Goal: Task Accomplishment & Management: Use online tool/utility

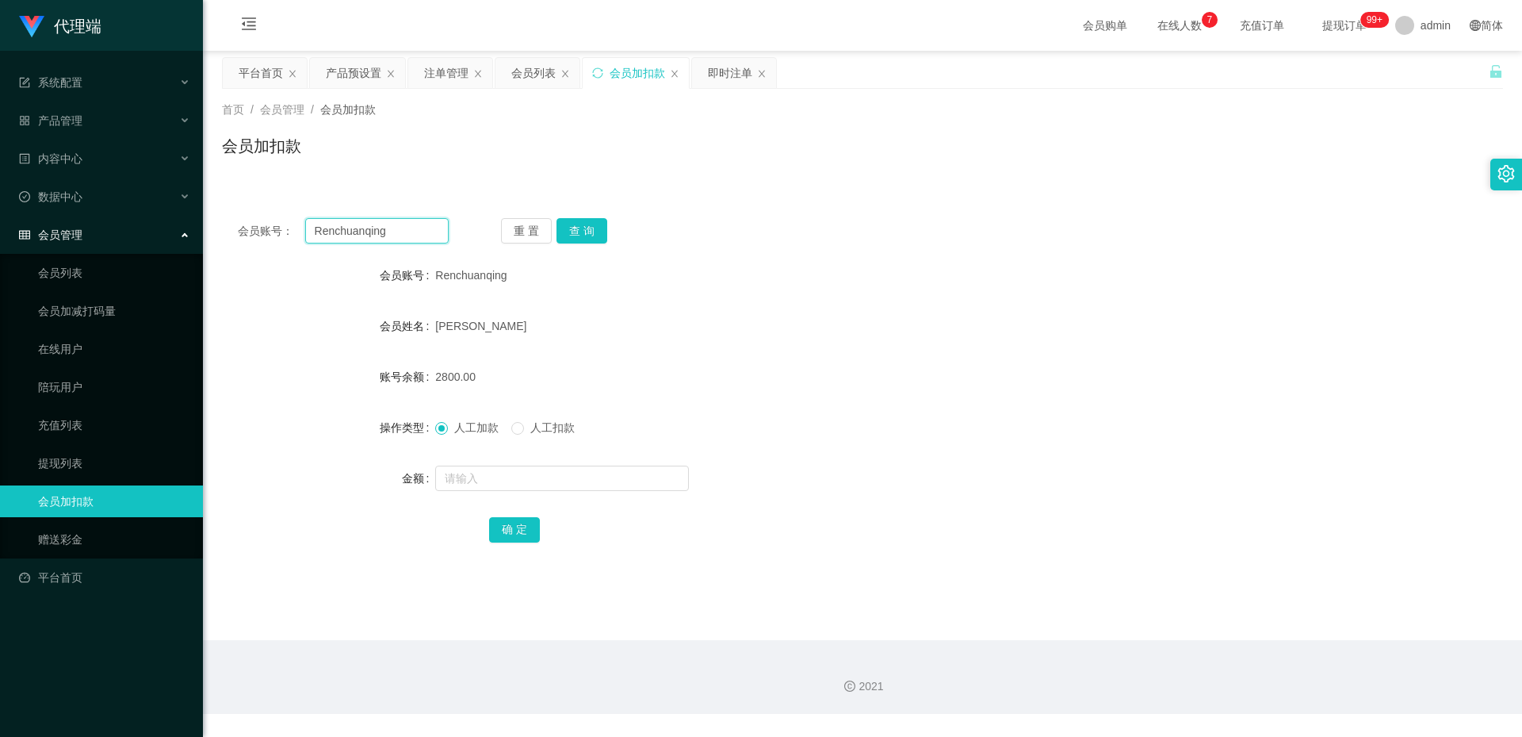
drag, startPoint x: 0, startPoint y: 0, endPoint x: 404, endPoint y: 236, distance: 468.0
click at [404, 236] on input "Renchuanqing" at bounding box center [377, 230] width 144 height 25
paste input "ANDREW9968"
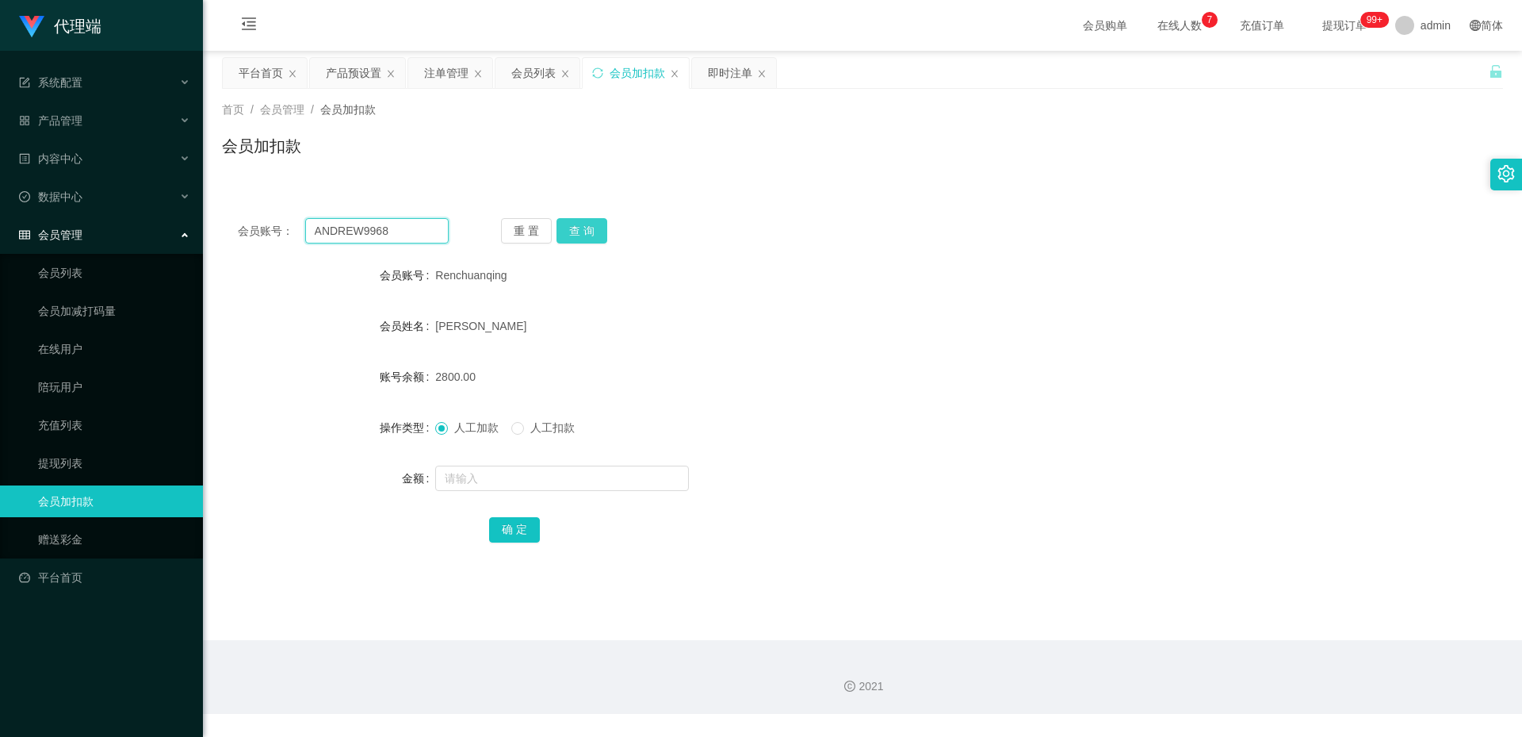
type input "ANDREW9968"
click at [574, 226] on button "查 询" at bounding box center [582, 230] width 51 height 25
click at [472, 480] on input "text" at bounding box center [562, 477] width 254 height 25
type input "3300"
click at [513, 528] on button "确 定" at bounding box center [514, 529] width 51 height 25
